Goal: Use online tool/utility: Utilize a website feature to perform a specific function

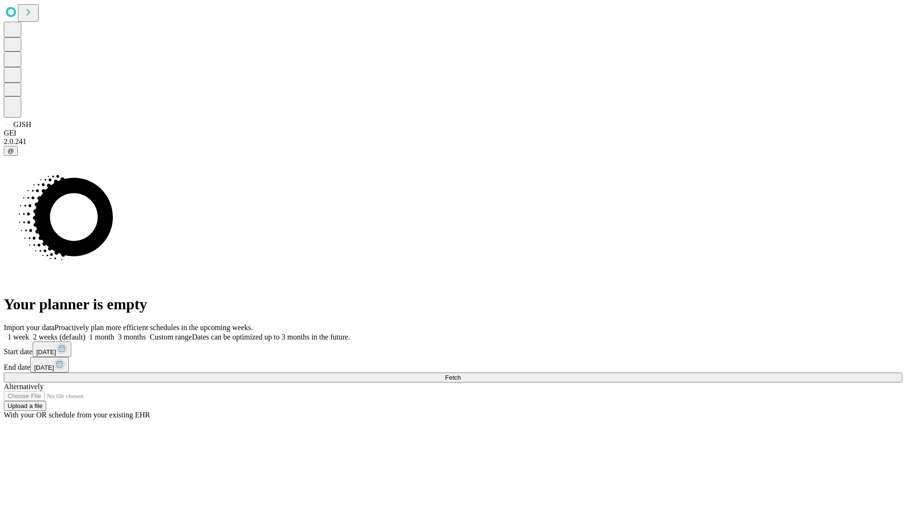
click at [460, 374] on span "Fetch" at bounding box center [453, 377] width 16 height 7
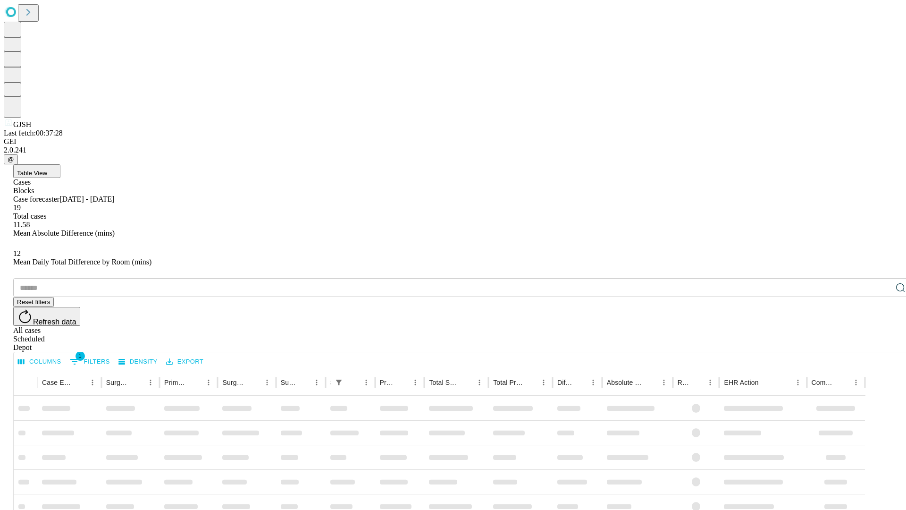
click at [47, 169] on span "Table View" at bounding box center [32, 172] width 30 height 7
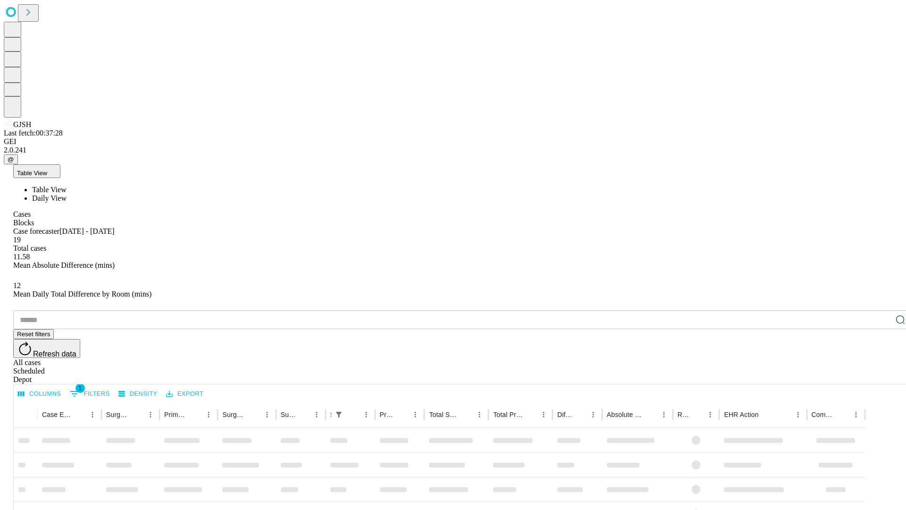
click at [67, 194] on span "Daily View" at bounding box center [49, 198] width 34 height 8
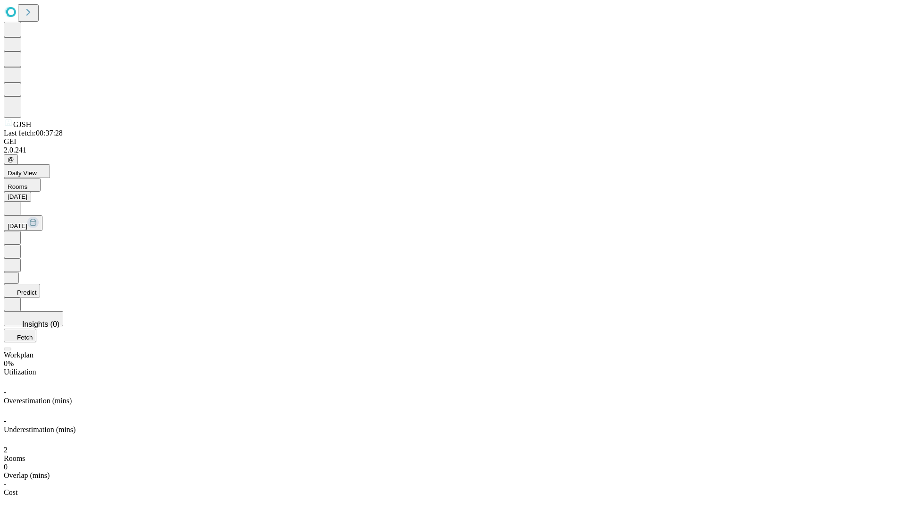
click at [40, 284] on button "Predict" at bounding box center [22, 291] width 36 height 14
